Goal: Transaction & Acquisition: Purchase product/service

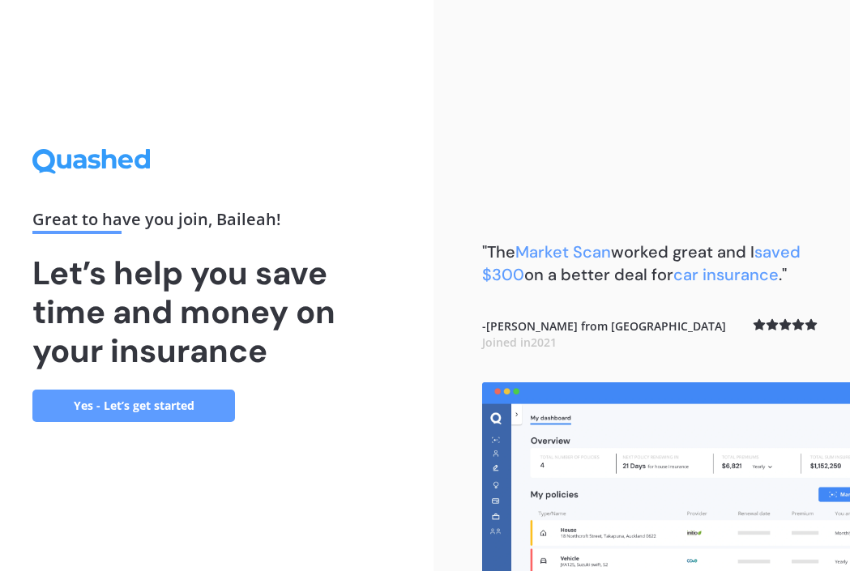
click at [142, 409] on link "Yes - Let’s get started" at bounding box center [133, 406] width 203 height 32
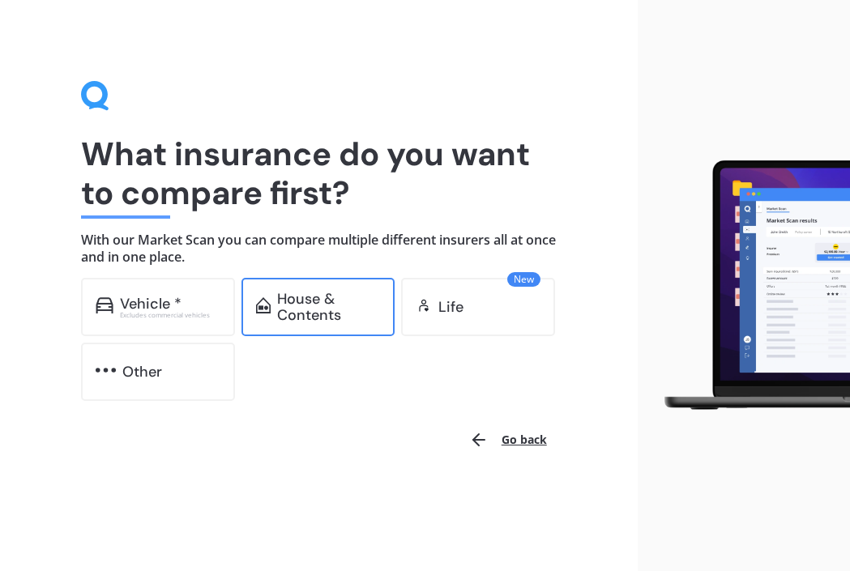
click at [337, 317] on div "House & Contents" at bounding box center [328, 307] width 103 height 32
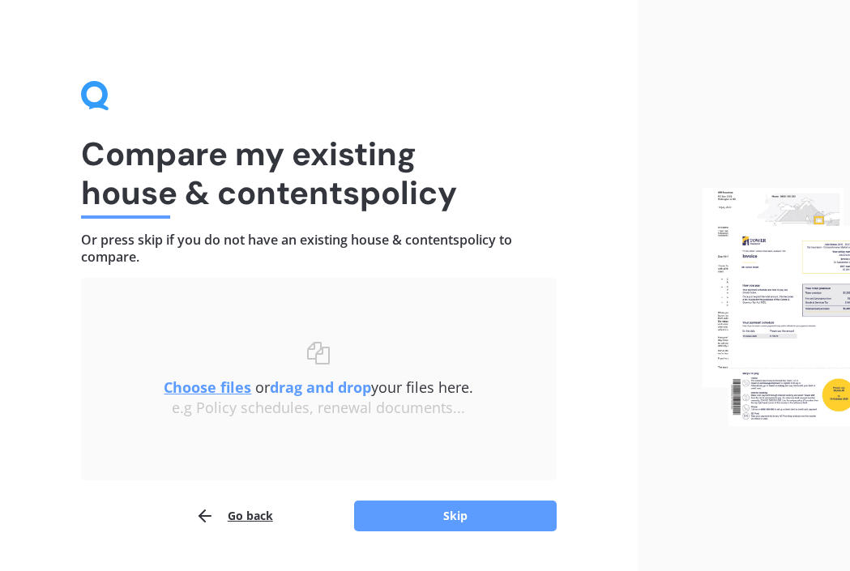
click at [795, 292] on img at bounding box center [777, 307] width 148 height 238
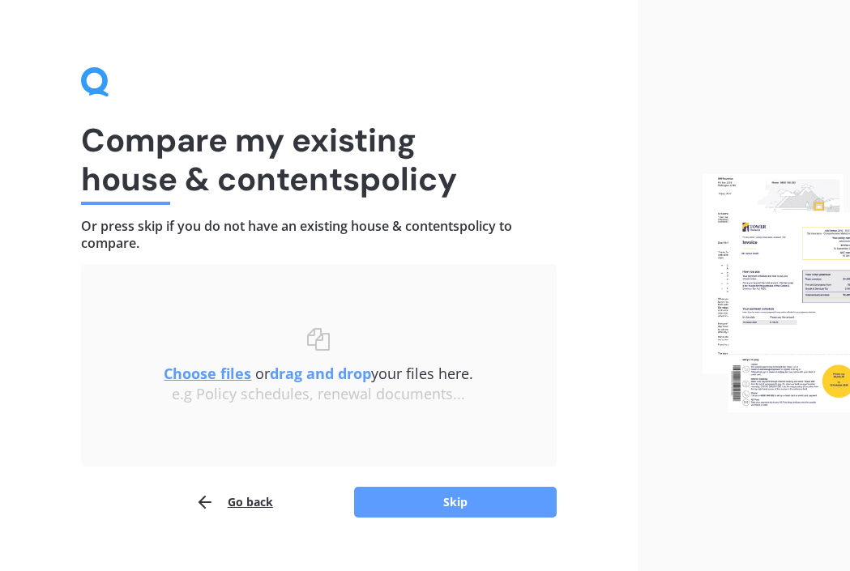
scroll to position [15, 0]
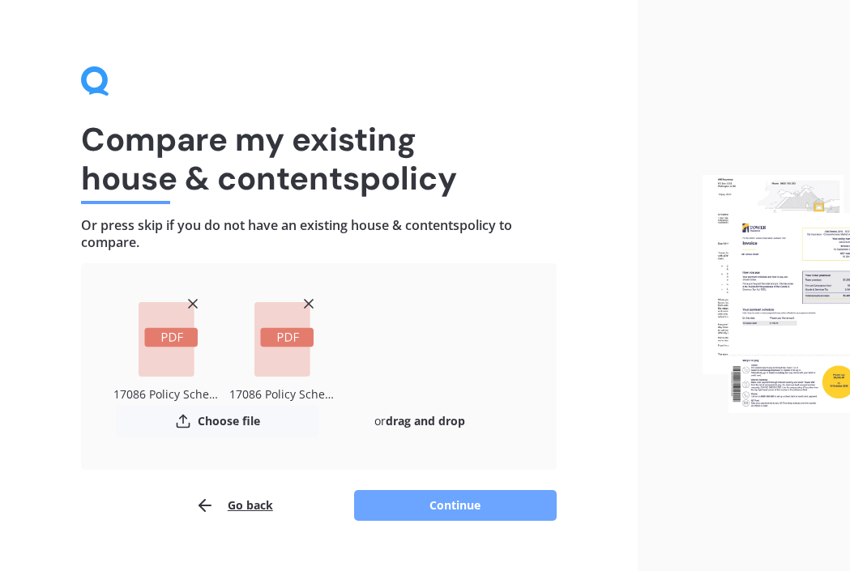
click at [416, 499] on button "Continue" at bounding box center [455, 505] width 203 height 31
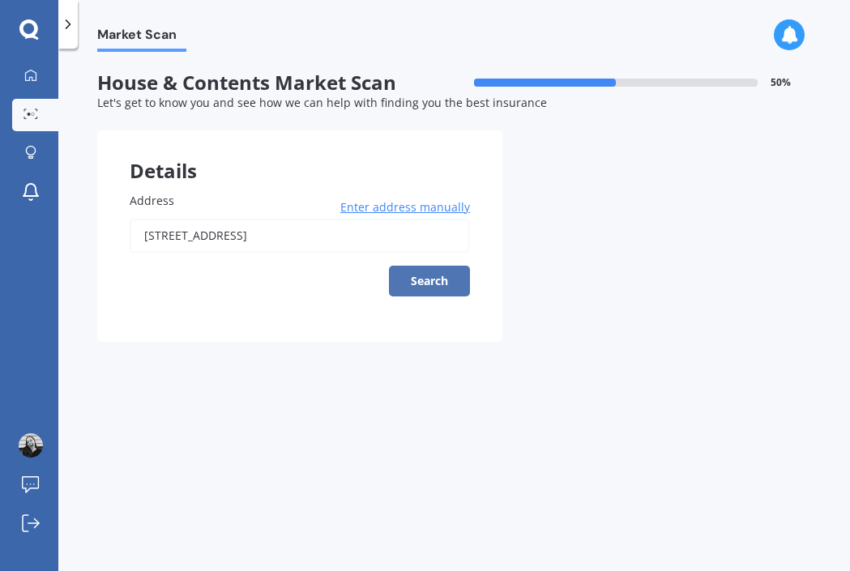
click at [426, 272] on button "Search" at bounding box center [429, 281] width 81 height 31
type input "149 Budge Street, Riversdale, Blenheim 7201"
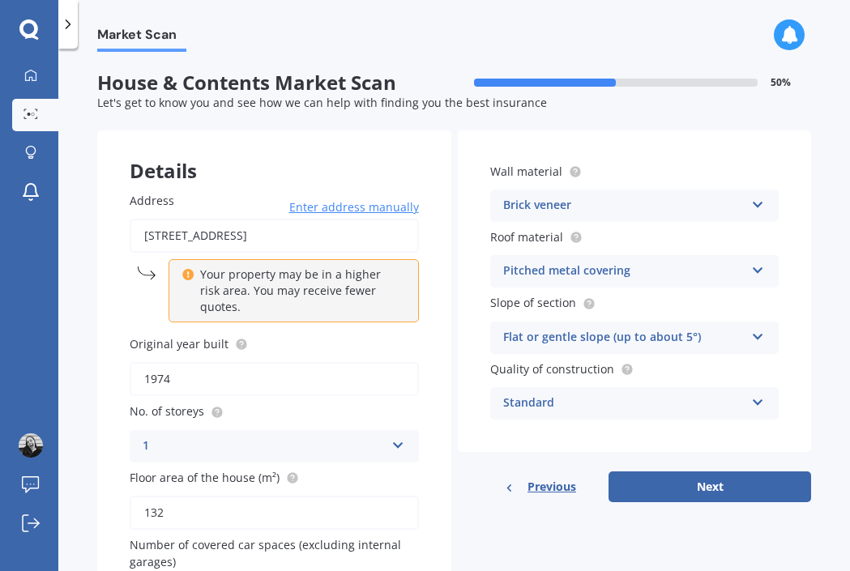
click at [543, 201] on div "Brick veneer" at bounding box center [624, 205] width 242 height 19
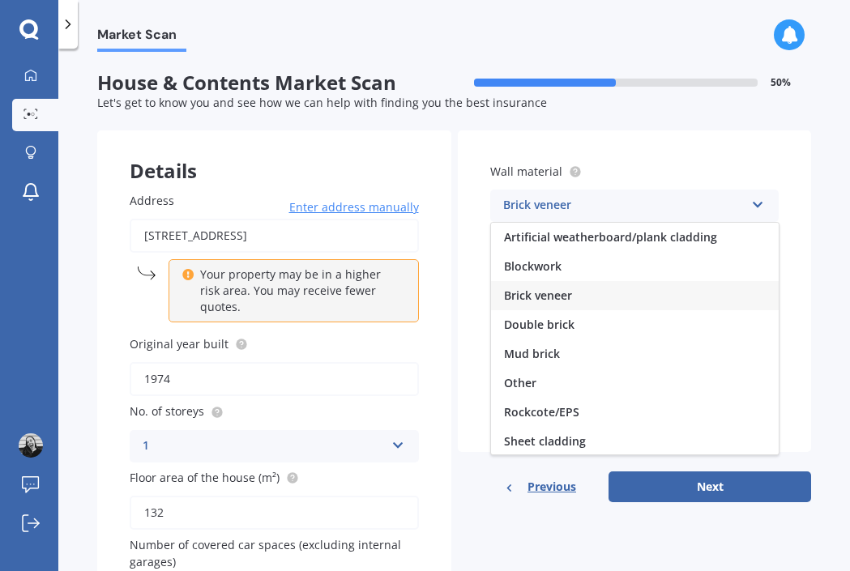
click at [528, 299] on span "Brick veneer" at bounding box center [538, 295] width 68 height 15
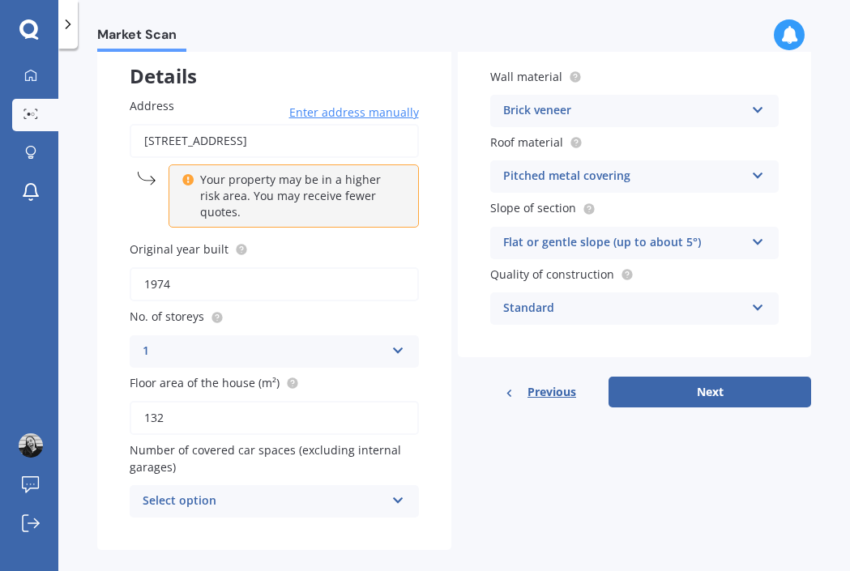
scroll to position [116, 0]
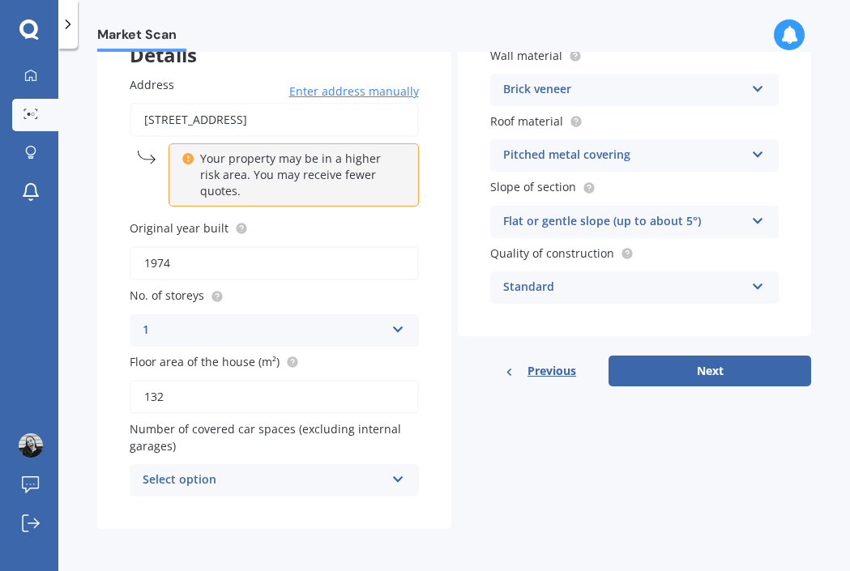
click at [315, 478] on div "Select option" at bounding box center [264, 480] width 242 height 19
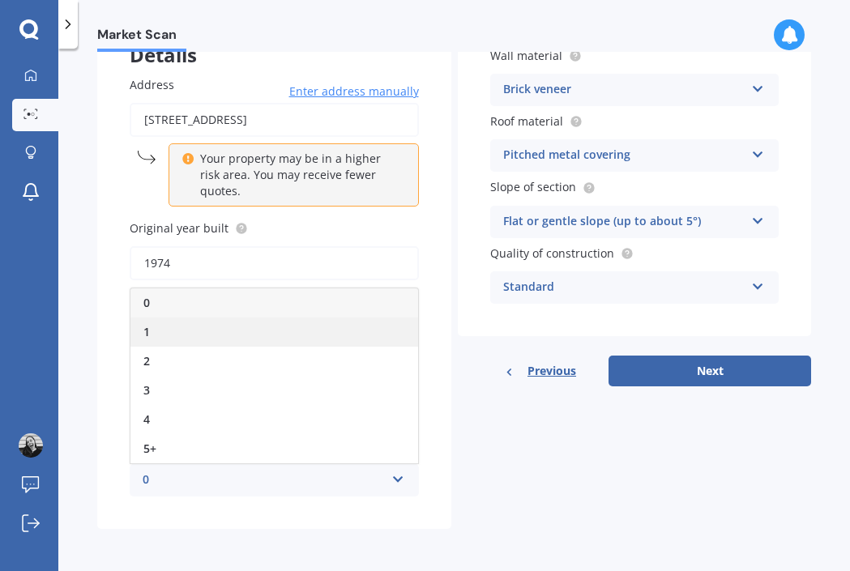
click at [186, 333] on div "1" at bounding box center [275, 332] width 288 height 29
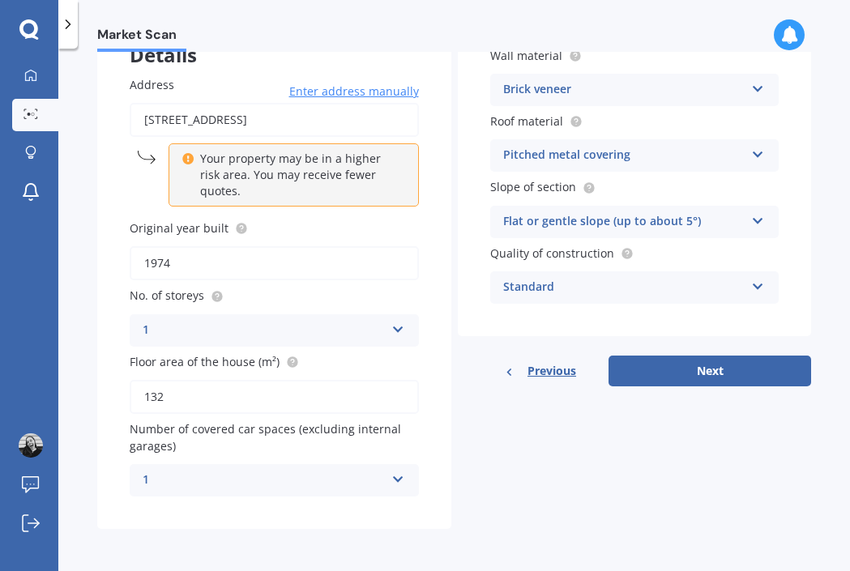
click at [259, 323] on div "1" at bounding box center [264, 330] width 242 height 19
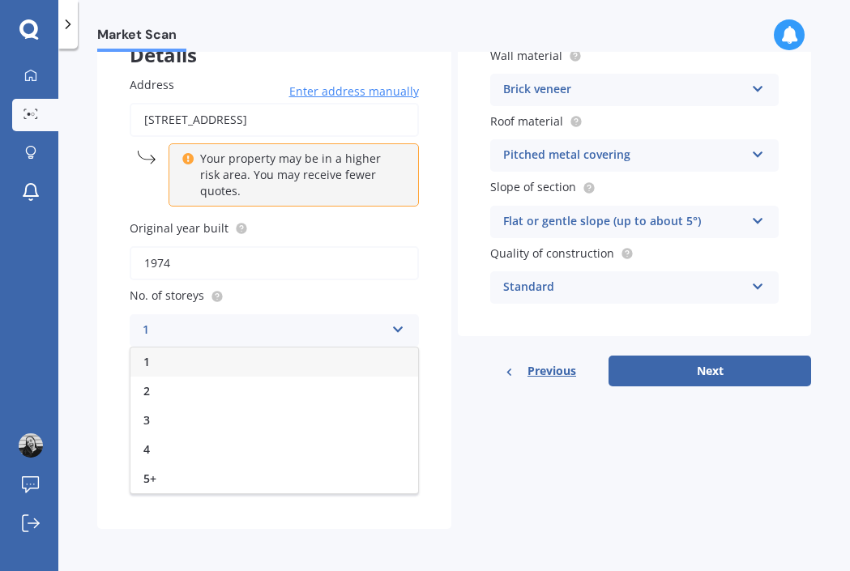
click at [220, 372] on div "1" at bounding box center [275, 362] width 288 height 29
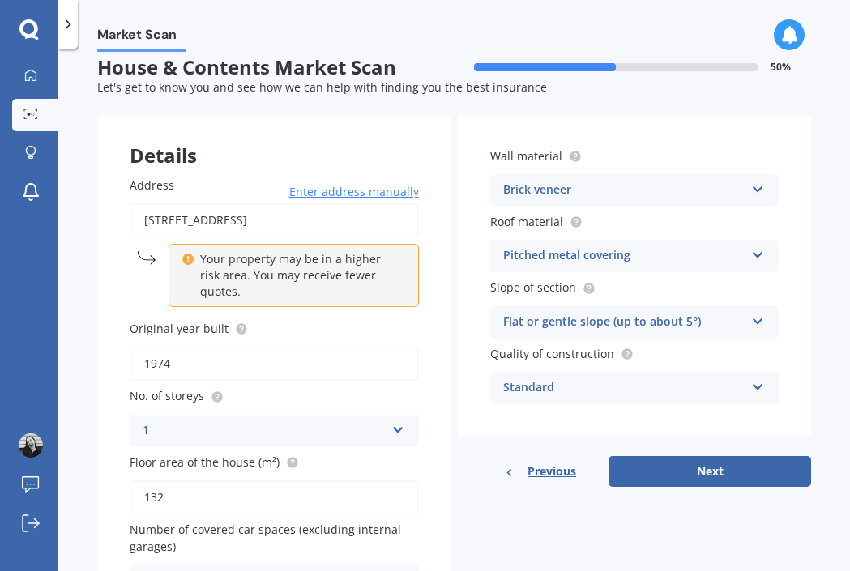
scroll to position [0, 0]
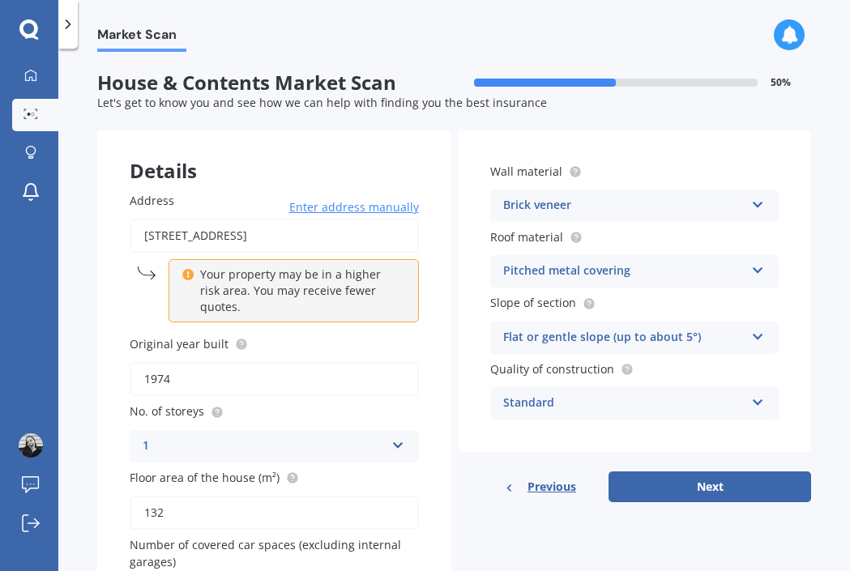
click at [190, 272] on icon at bounding box center [187, 272] width 11 height 11
click at [660, 477] on button "Next" at bounding box center [710, 487] width 203 height 31
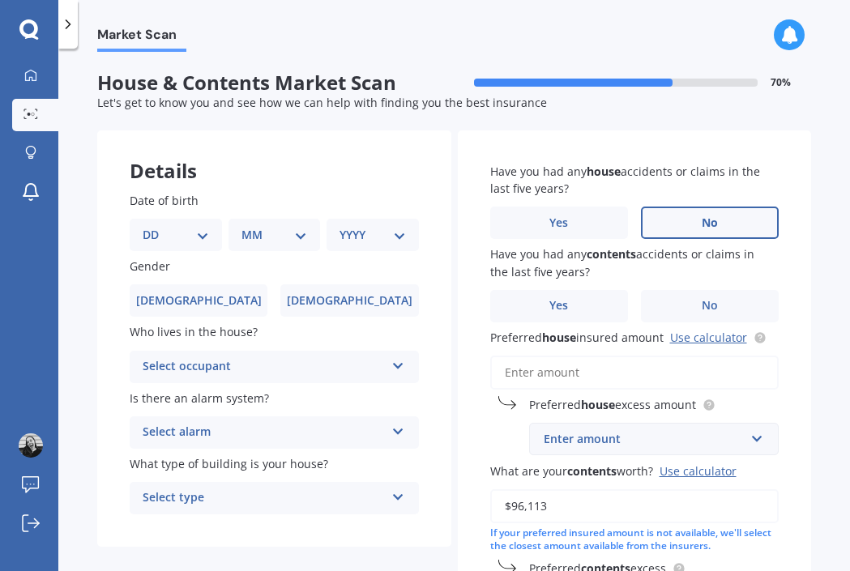
click at [702, 229] on span "No" at bounding box center [710, 223] width 16 height 14
click at [0, 0] on input "No" at bounding box center [0, 0] width 0 height 0
click at [709, 302] on span "No" at bounding box center [710, 306] width 16 height 14
click at [0, 0] on input "No" at bounding box center [0, 0] width 0 height 0
click at [687, 341] on link "Use calculator" at bounding box center [708, 337] width 77 height 15
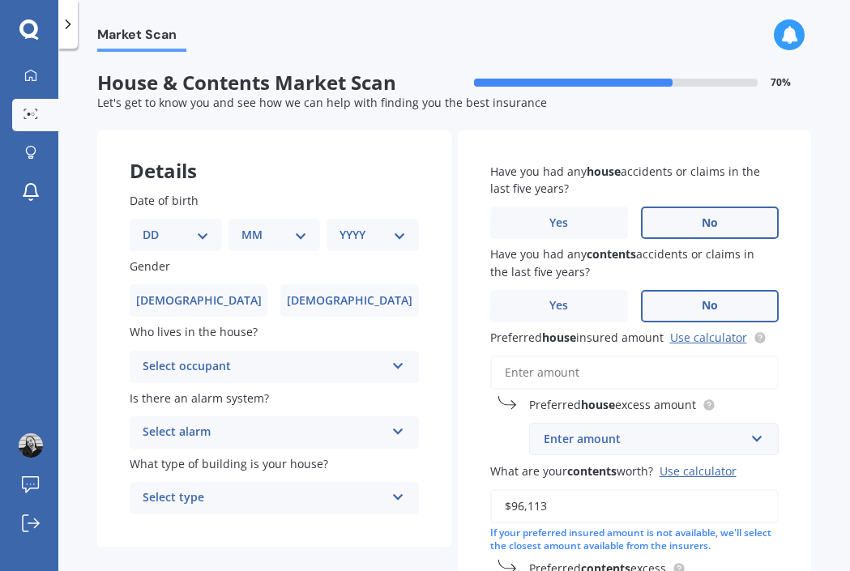
click at [181, 219] on div "DD 01 02 03 04 05 06 07 08 09 10 11 12 13 14 15 16 17 18 19 20 21 22 23 24 25 2…" at bounding box center [176, 235] width 92 height 32
click at [191, 233] on select "DD 01 02 03 04 05 06 07 08 09 10 11 12 13 14 15 16 17 18 19 20 21 22 23 24 25 2…" at bounding box center [176, 235] width 66 height 18
select select "17"
click at [301, 229] on select "MM 01 02 03 04 05 06 07 08 09 10 11 12" at bounding box center [275, 235] width 66 height 18
select select "08"
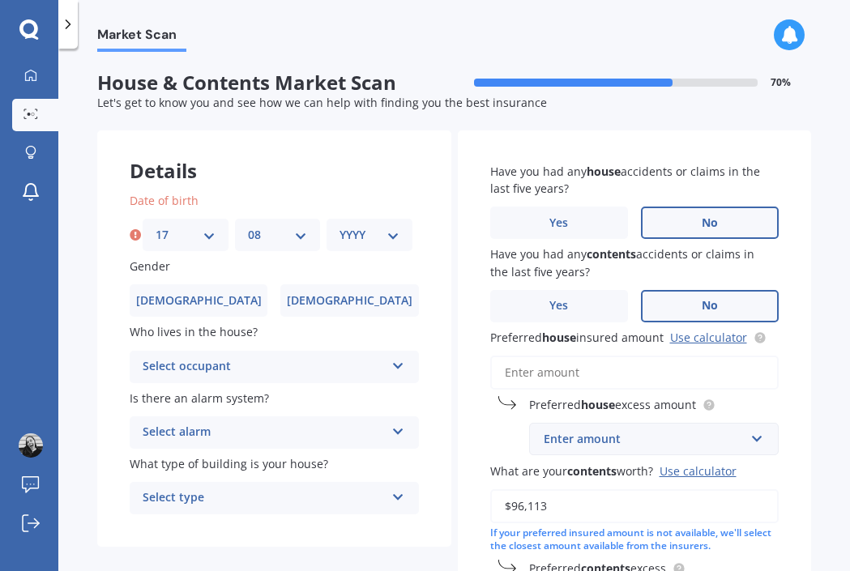
click at [349, 232] on select "YYYY 2009 2008 2007 2006 2005 2004 2003 2002 2001 2000 1999 1998 1997 1996 1995…" at bounding box center [370, 235] width 60 height 18
select select "2000"
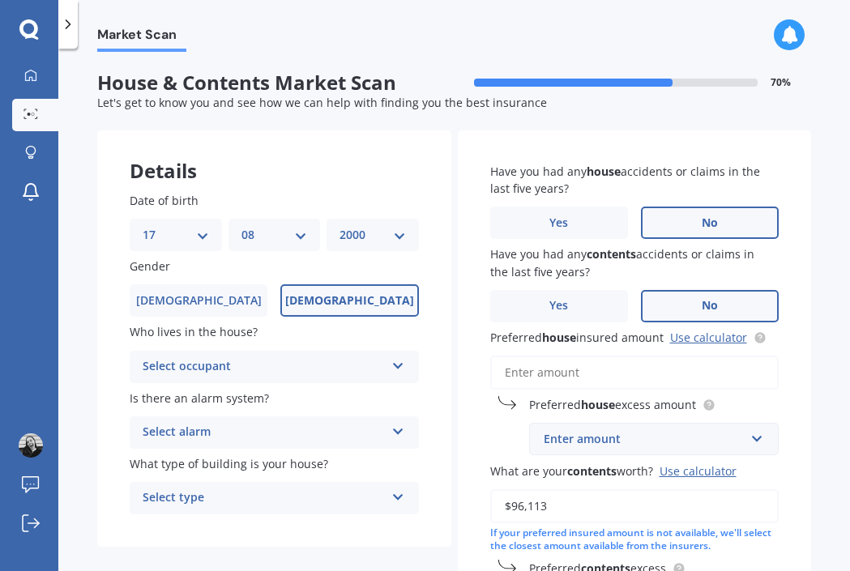
click at [332, 297] on span "Female" at bounding box center [349, 301] width 129 height 14
click at [0, 0] on input "Female" at bounding box center [0, 0] width 0 height 0
click at [262, 369] on div "Select occupant" at bounding box center [264, 366] width 242 height 19
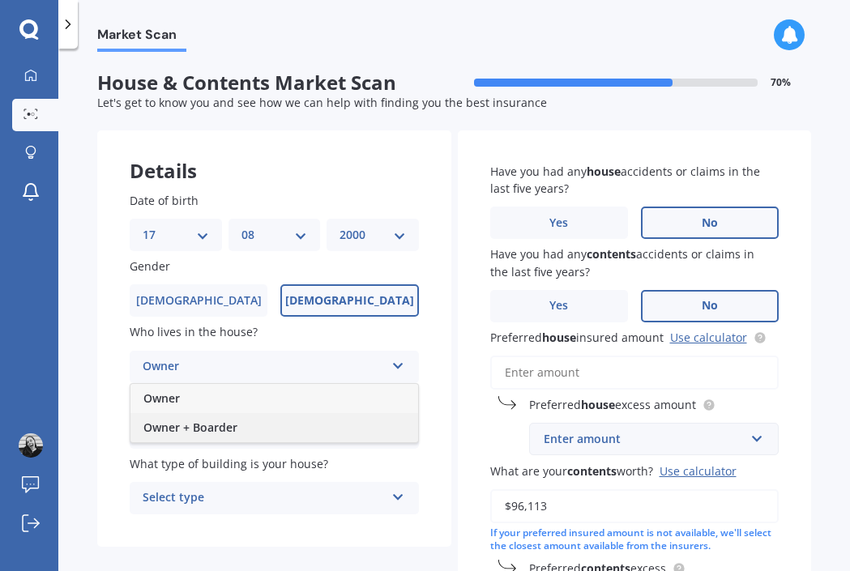
click at [222, 428] on span "Owner + Boarder" at bounding box center [190, 427] width 94 height 15
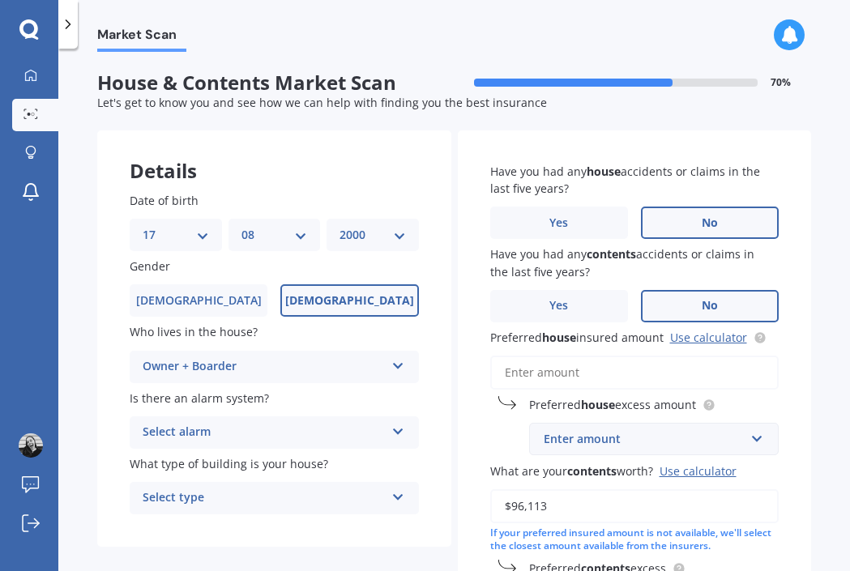
click at [222, 371] on div "Owner + Boarder" at bounding box center [264, 366] width 242 height 19
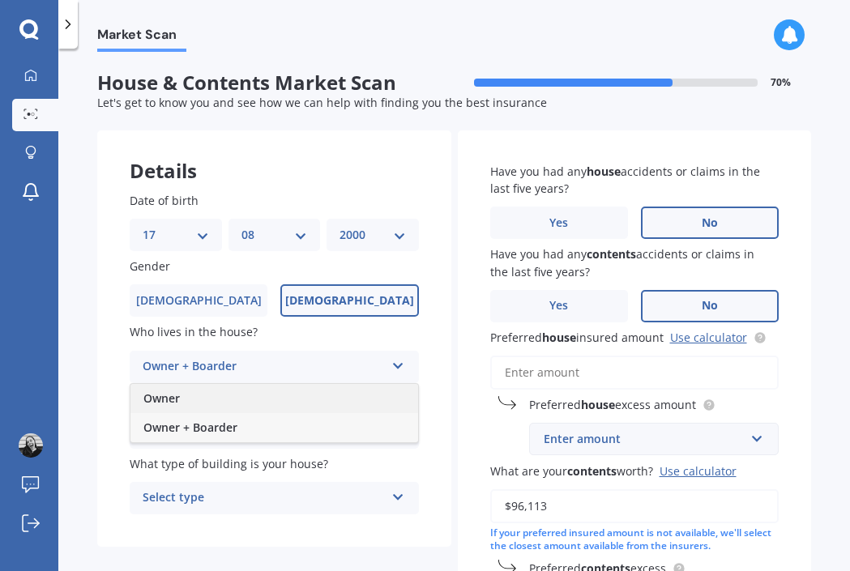
click at [188, 400] on div "Owner" at bounding box center [275, 398] width 288 height 29
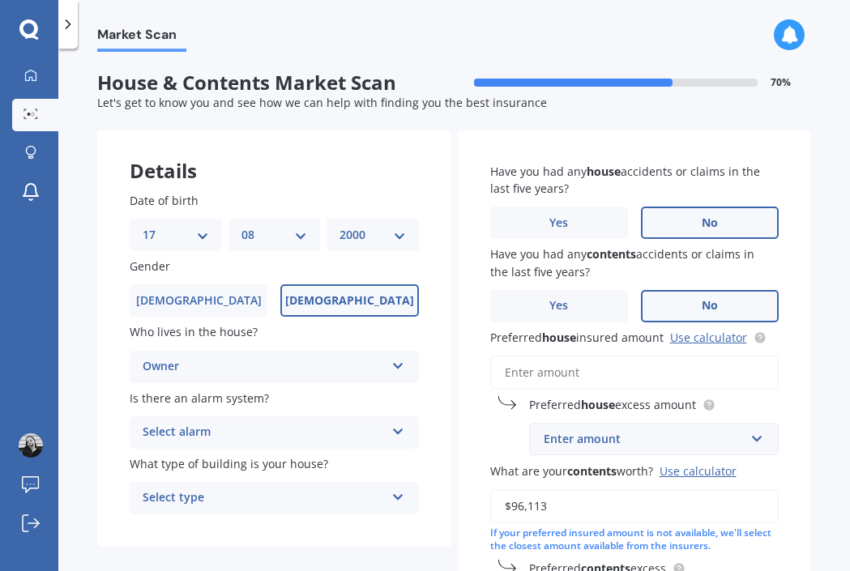
click at [218, 436] on div "Select alarm" at bounding box center [264, 432] width 242 height 19
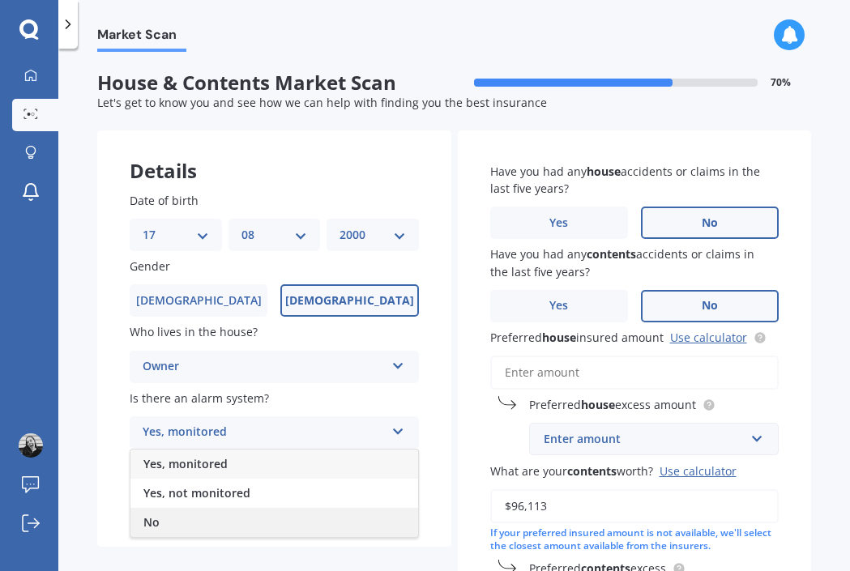
click at [179, 519] on div "No" at bounding box center [275, 522] width 288 height 29
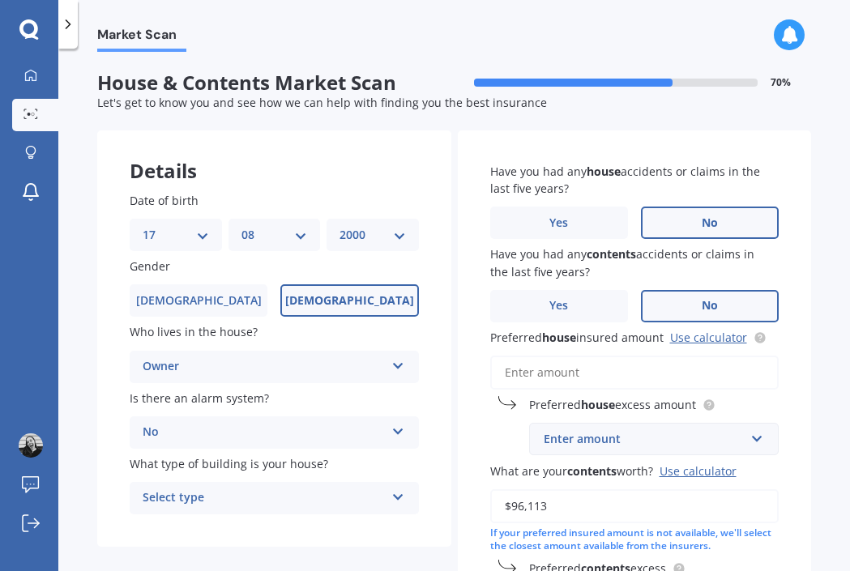
click at [235, 495] on div "Select type" at bounding box center [264, 498] width 242 height 19
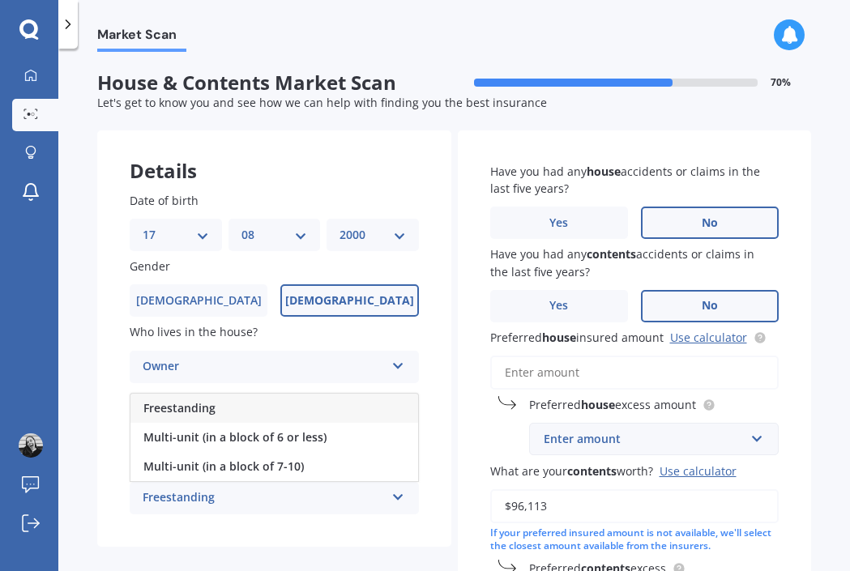
click at [235, 417] on div "Freestanding" at bounding box center [275, 408] width 288 height 29
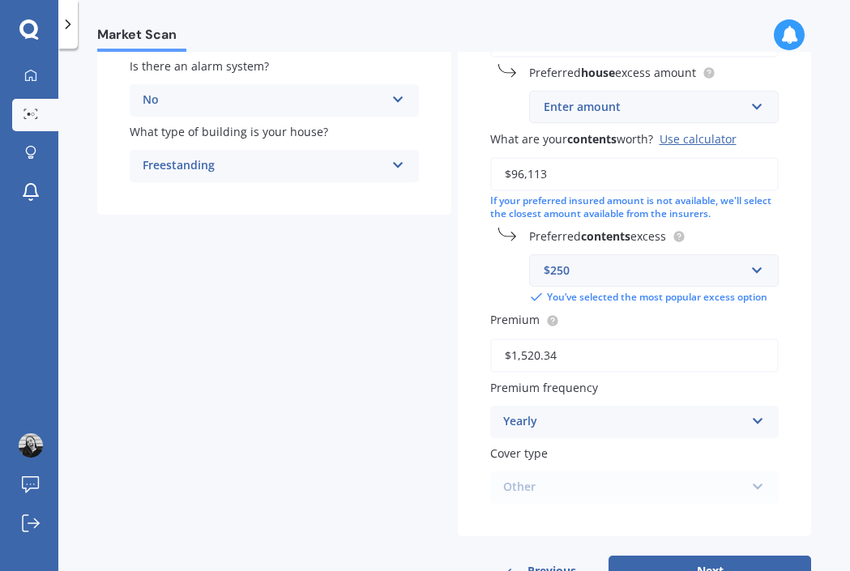
scroll to position [335, 0]
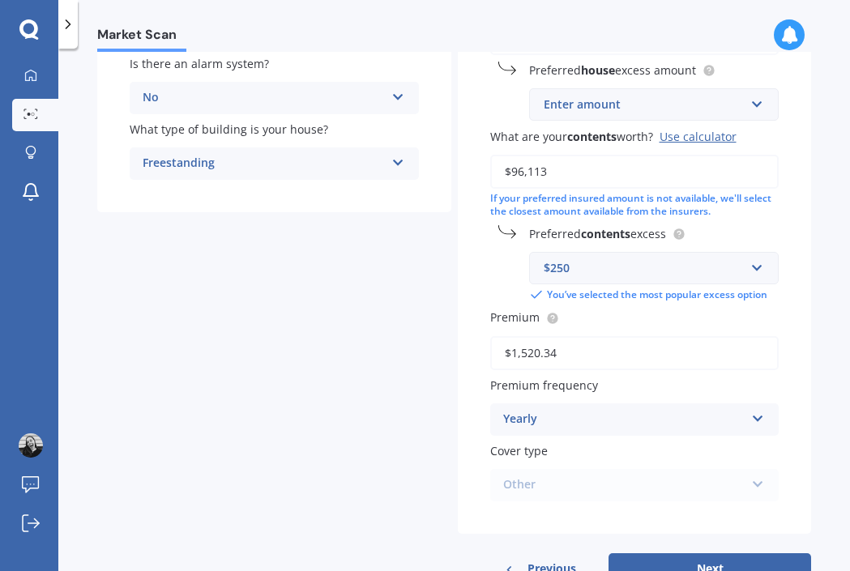
click at [759, 418] on div "Yearly Yearly Six-Monthly Quarterly Monthly Fortnightly Weekly" at bounding box center [634, 420] width 289 height 32
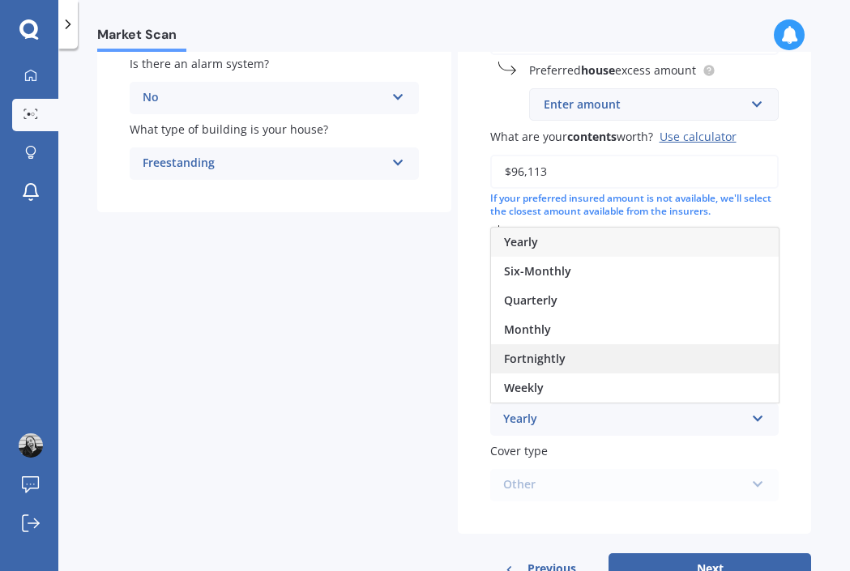
click at [704, 364] on div "Fortnightly" at bounding box center [635, 358] width 288 height 29
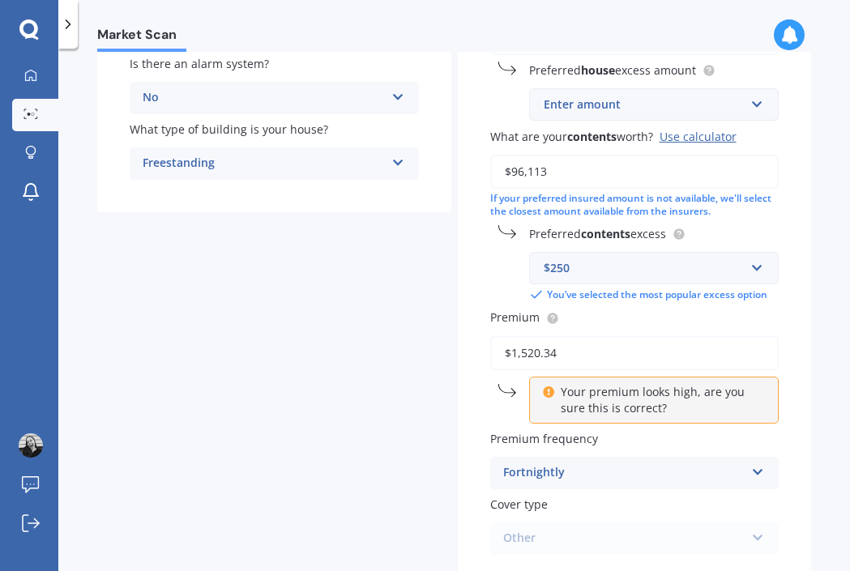
click at [543, 394] on icon at bounding box center [548, 389] width 11 height 11
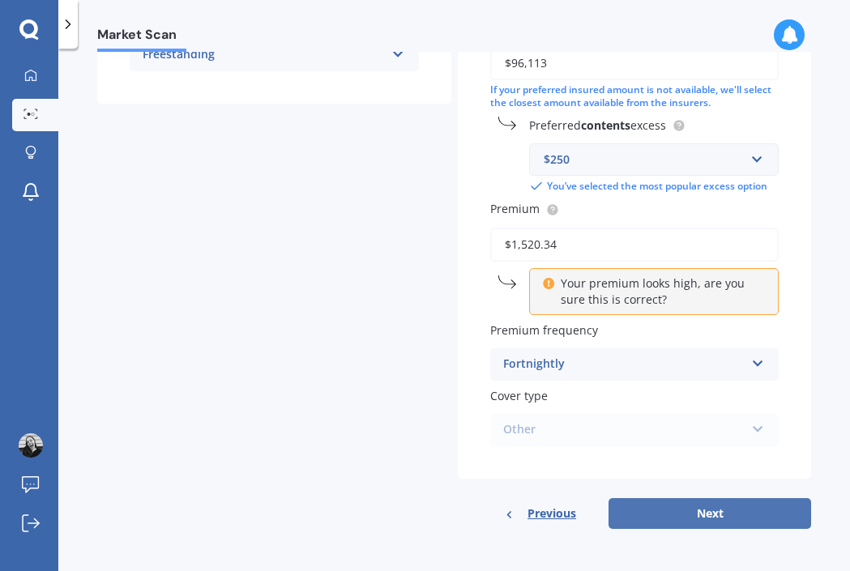
click at [735, 524] on button "Next" at bounding box center [710, 513] width 203 height 31
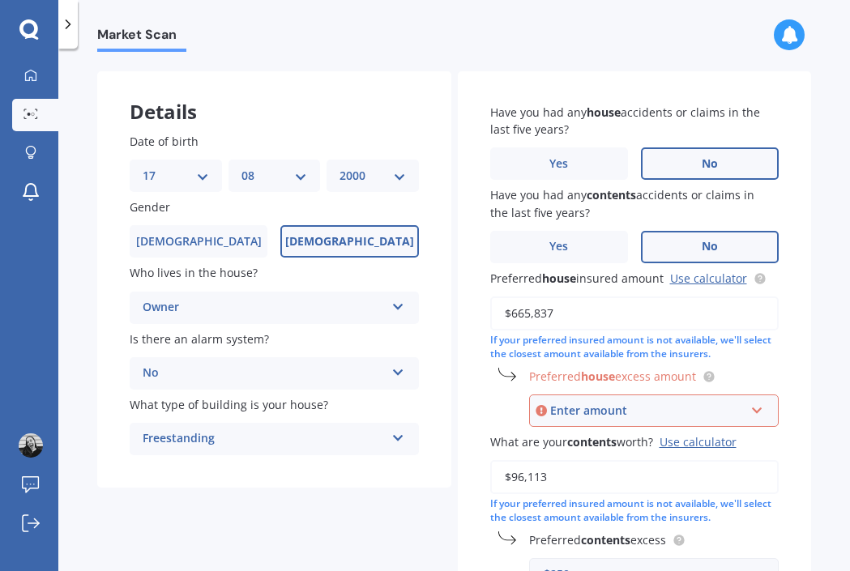
scroll to position [70, 0]
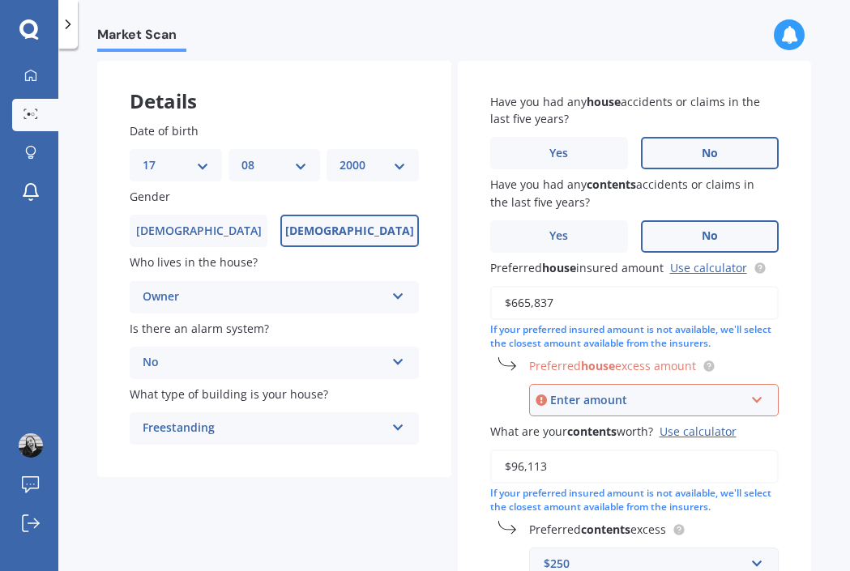
type input "$665,837"
click at [750, 402] on input "text" at bounding box center [649, 400] width 236 height 31
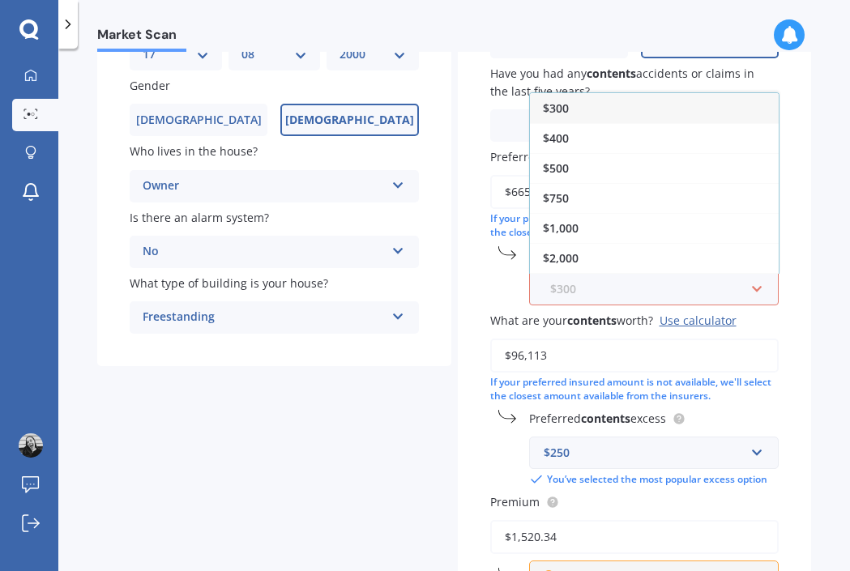
scroll to position [176, 0]
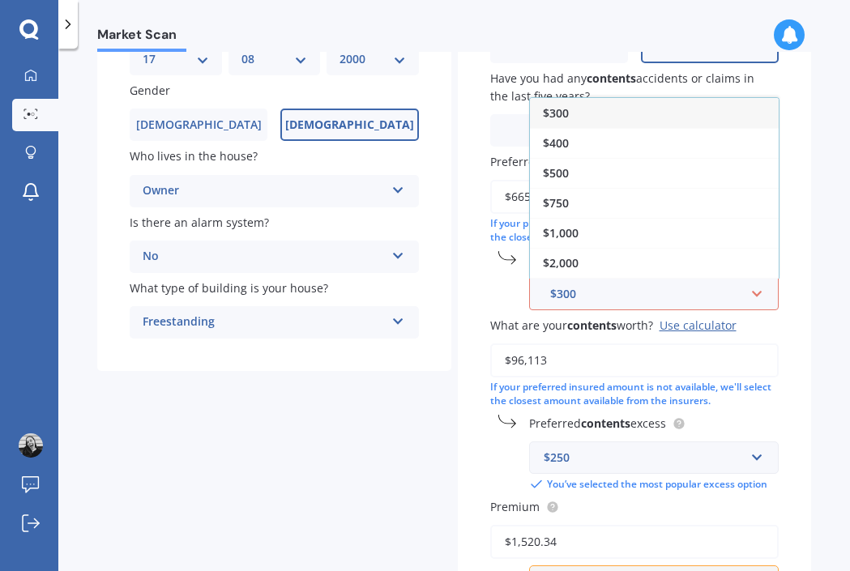
click at [810, 278] on div "Market Scan House & Contents Market Scan 70 % Let's get to know you and see how…" at bounding box center [454, 313] width 792 height 523
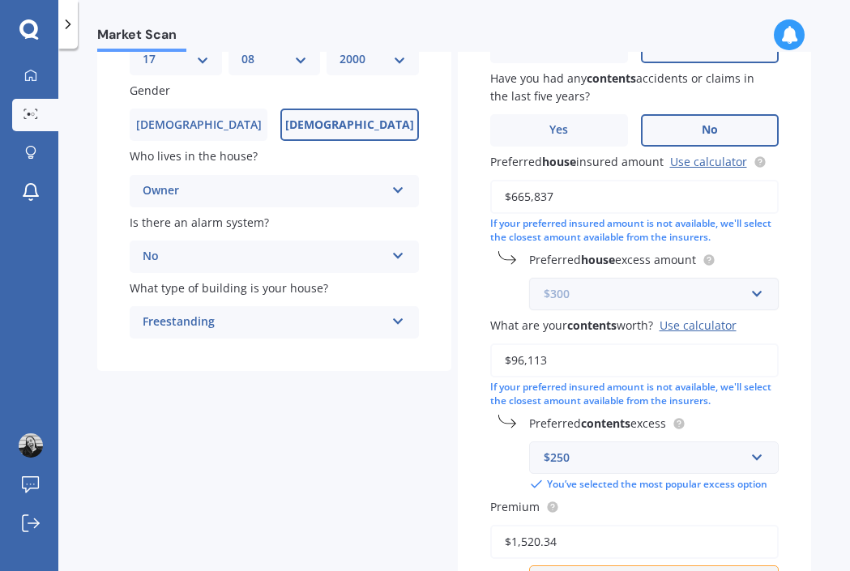
click at [751, 300] on input "text" at bounding box center [649, 294] width 236 height 31
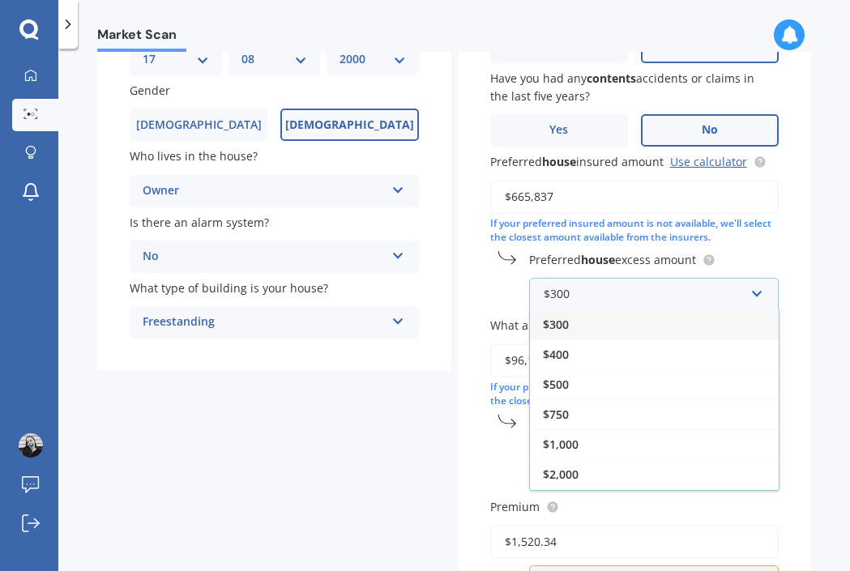
click at [742, 327] on div "$300" at bounding box center [654, 325] width 249 height 30
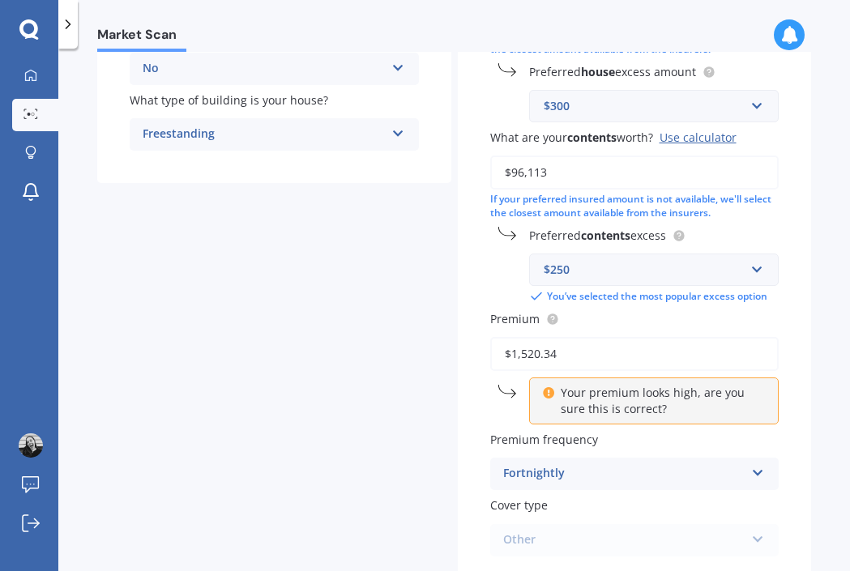
scroll to position [474, 0]
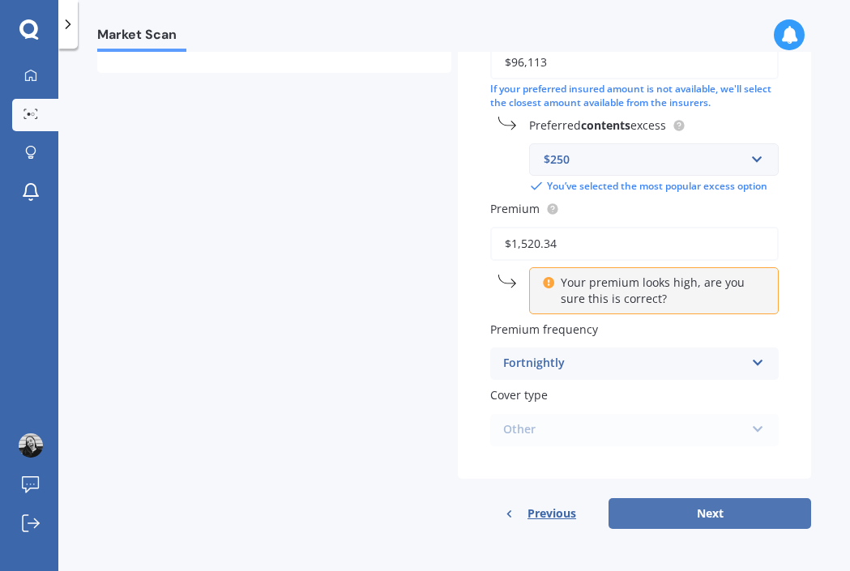
click at [722, 520] on button "Next" at bounding box center [710, 513] width 203 height 31
select select "17"
select select "08"
select select "2000"
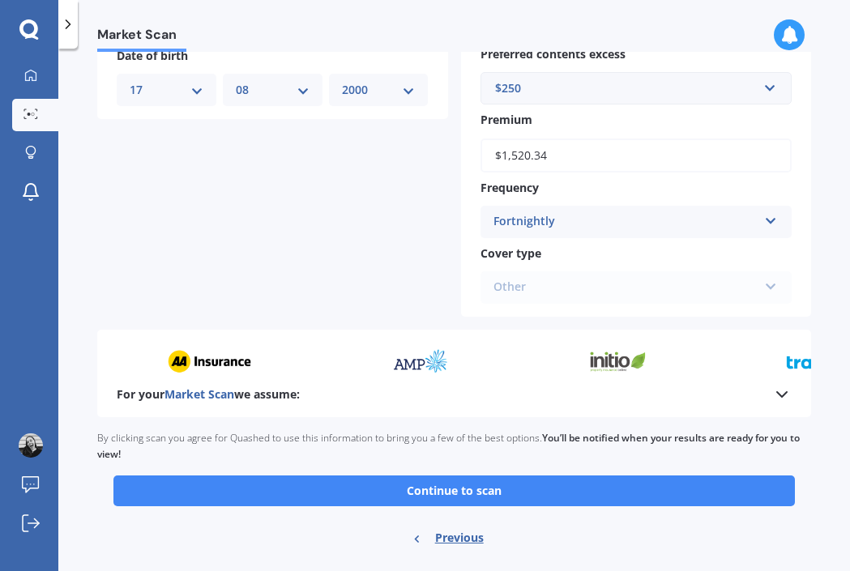
scroll to position [695, 0]
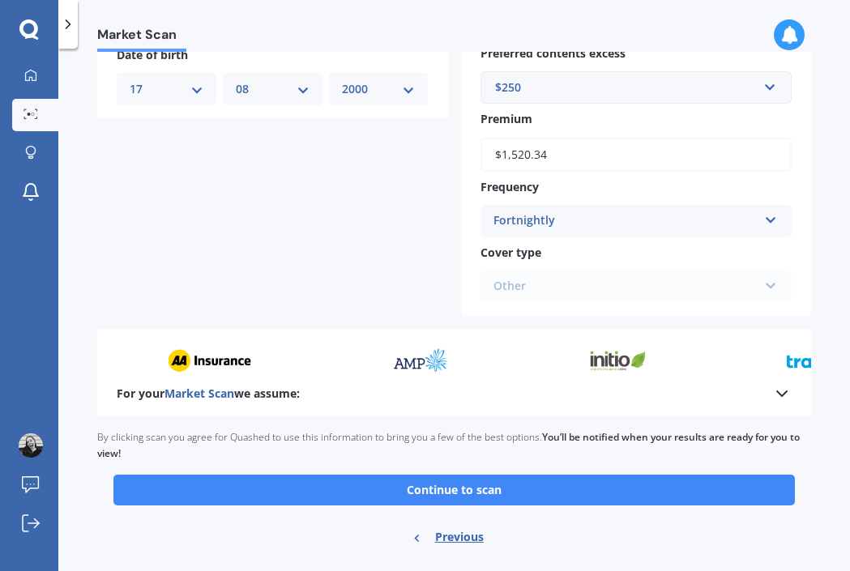
click at [722, 520] on div "Ready to go By clicking scan you agree for Quashed to use this information to b…" at bounding box center [454, 490] width 714 height 146
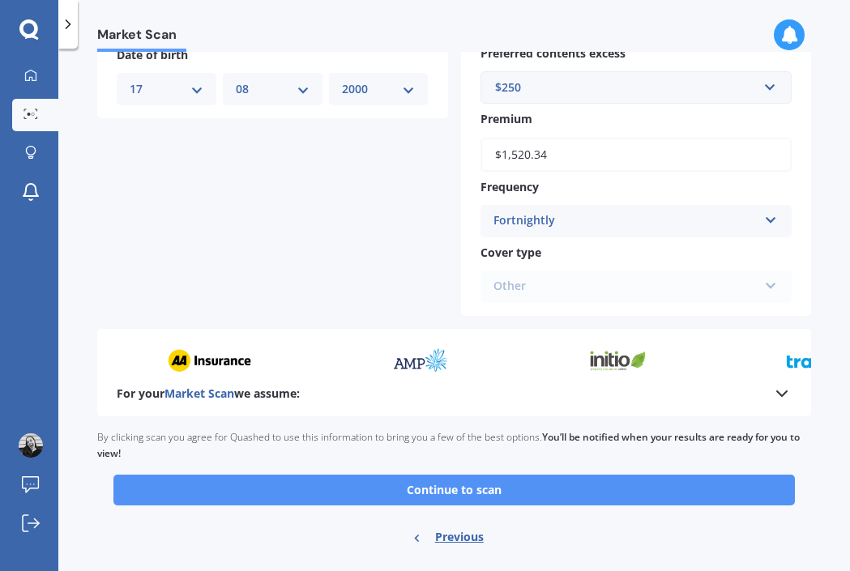
click at [610, 490] on button "Continue to scan" at bounding box center [454, 490] width 682 height 31
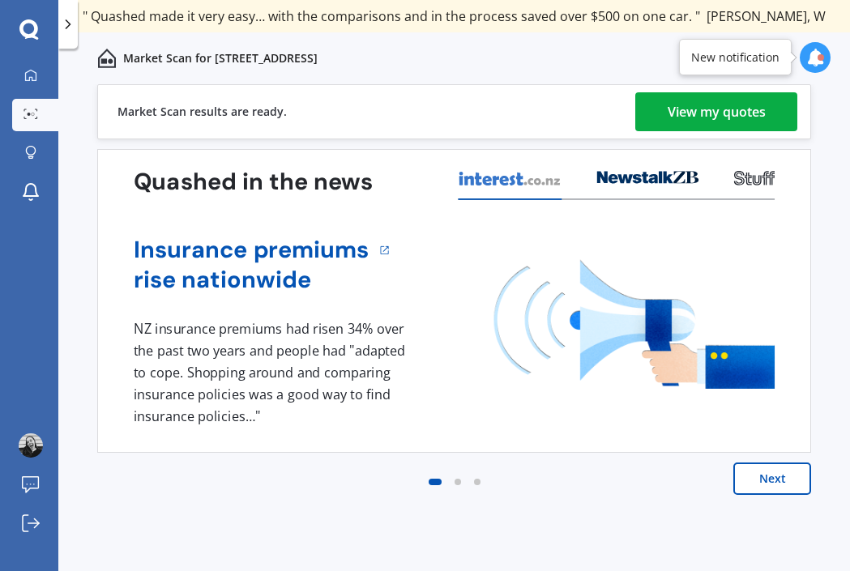
click at [767, 108] on link "View my quotes" at bounding box center [716, 111] width 162 height 39
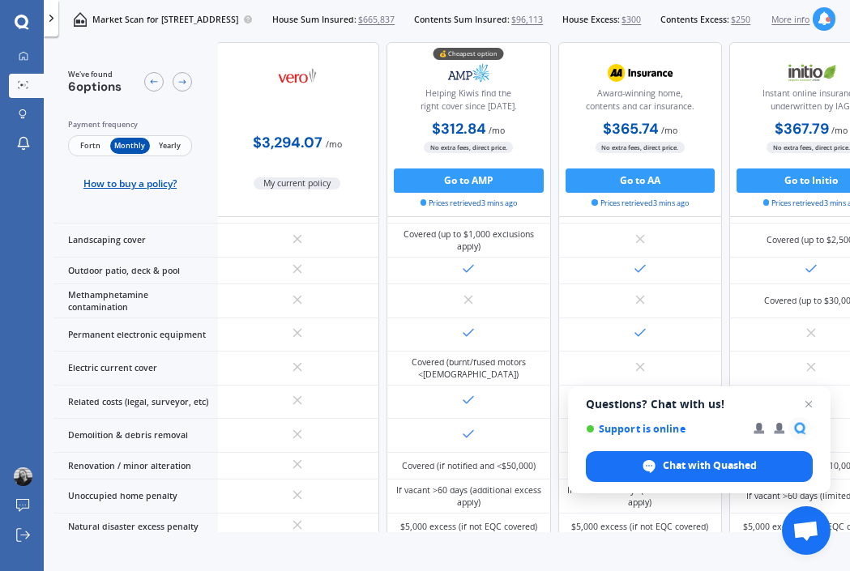
scroll to position [864, 3]
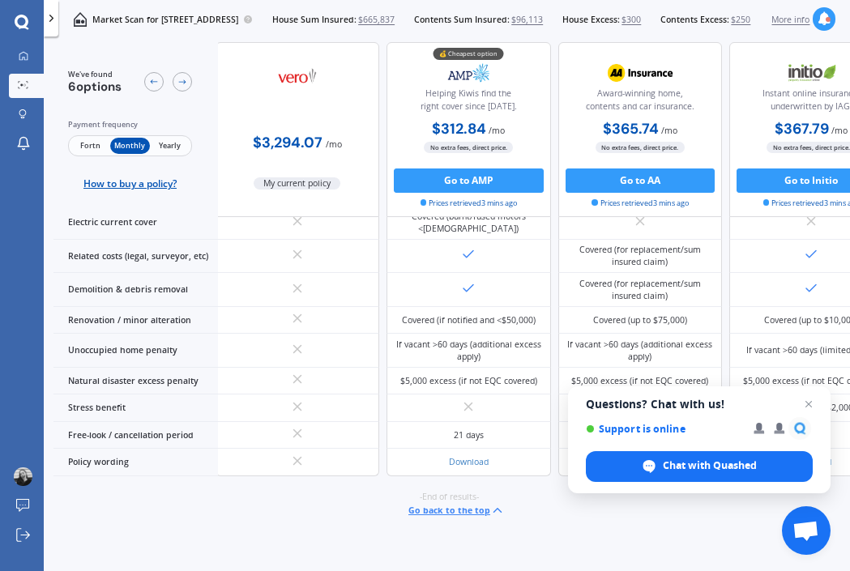
click at [88, 144] on span "Fortn" at bounding box center [91, 146] width 40 height 16
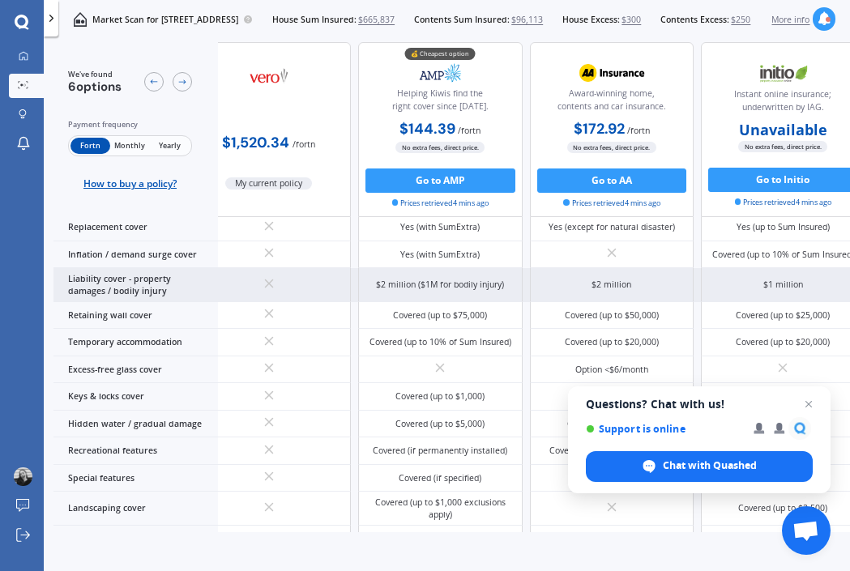
scroll to position [147, 41]
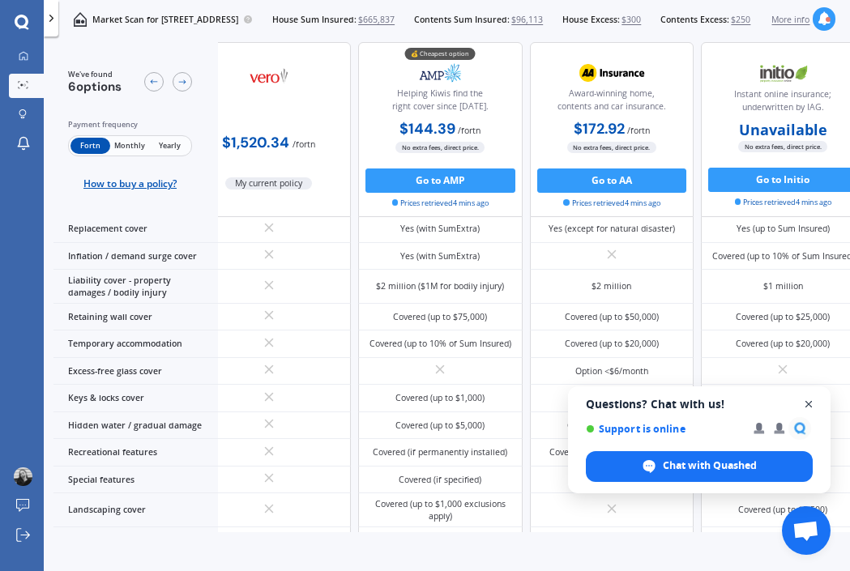
click at [811, 400] on span "Close chat" at bounding box center [809, 405] width 20 height 20
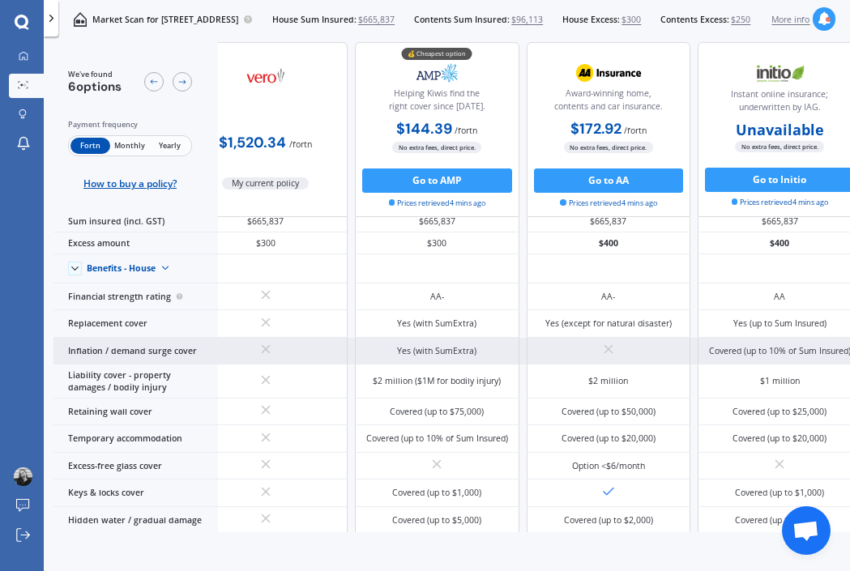
scroll to position [0, 45]
